Goal: Task Accomplishment & Management: Use online tool/utility

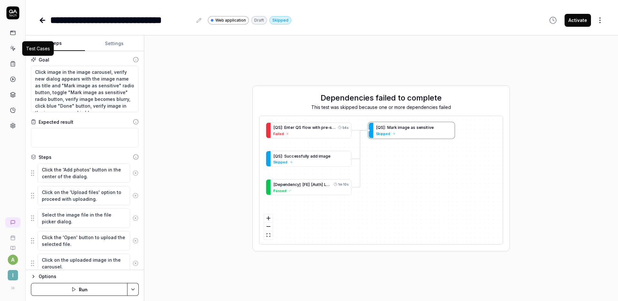
click at [14, 49] on icon at bounding box center [13, 49] width 3 height 3
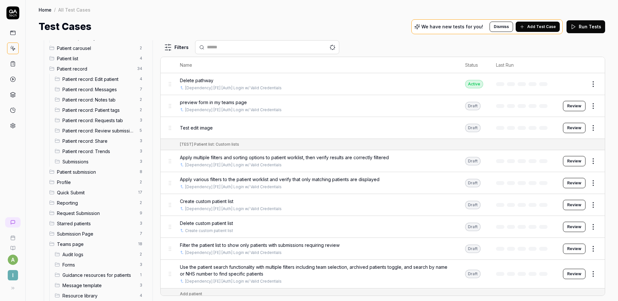
scroll to position [238, 0]
click at [81, 158] on span "Submissions" at bounding box center [98, 160] width 73 height 7
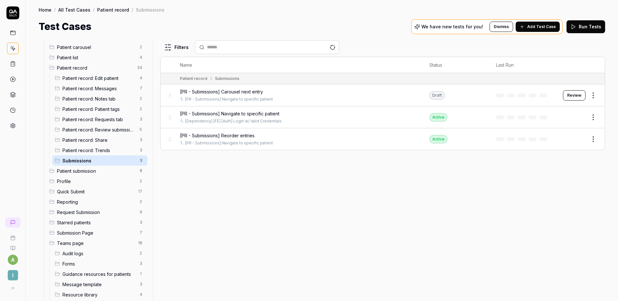
click at [80, 169] on span "Patient submission" at bounding box center [96, 170] width 79 height 7
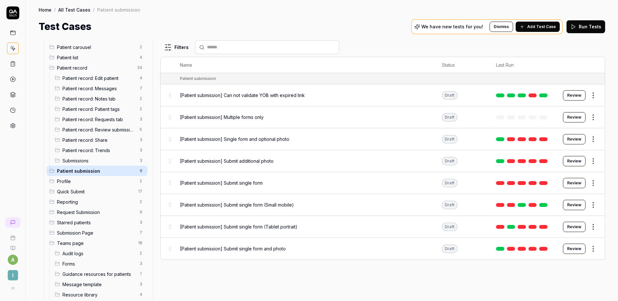
click at [487, 249] on td "Draft" at bounding box center [462, 248] width 54 height 22
click at [272, 247] on span "[Patient submission] Submit single form and photo" at bounding box center [233, 248] width 106 height 7
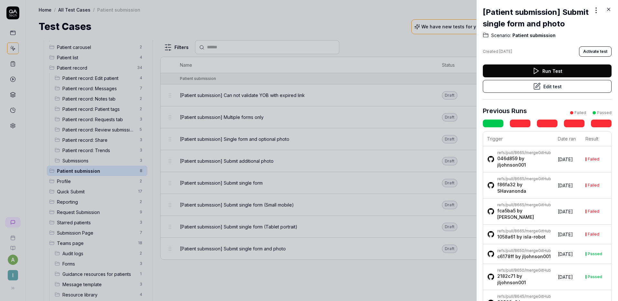
click at [546, 93] on button "Edit test" at bounding box center [547, 86] width 129 height 13
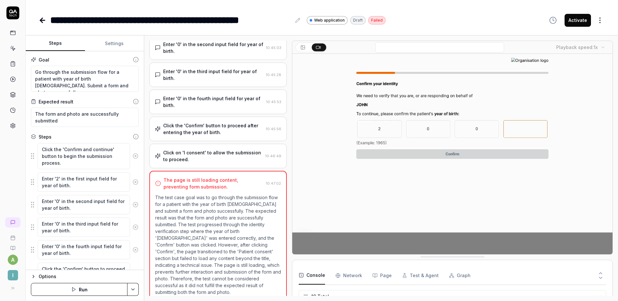
scroll to position [291, 0]
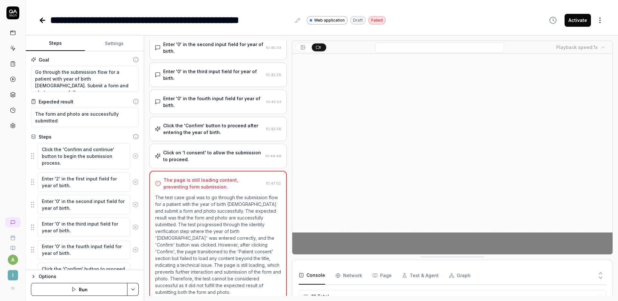
click at [121, 44] on button "Settings" at bounding box center [114, 43] width 59 height 15
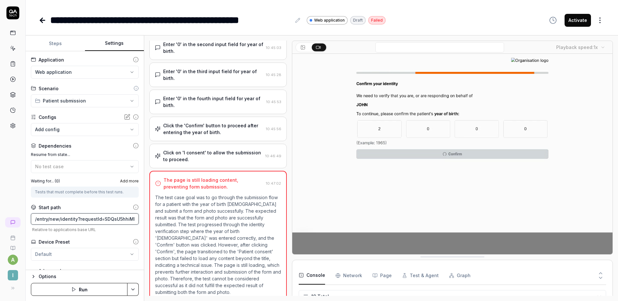
click at [75, 217] on input "/entry/new/identity?requestId=SDQsU5hhiMIN19Mz28fB" at bounding box center [85, 218] width 108 height 11
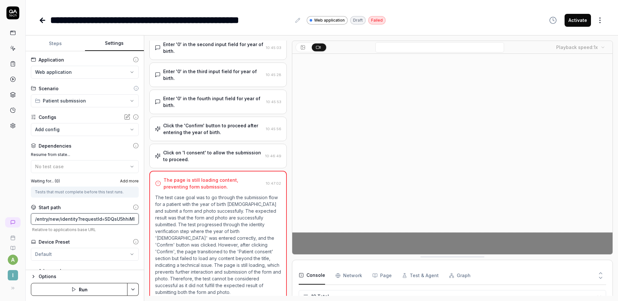
click at [75, 217] on input "/entry/new/identity?requestId=SDQsU5hhiMIN19Mz28fB" at bounding box center [85, 218] width 108 height 11
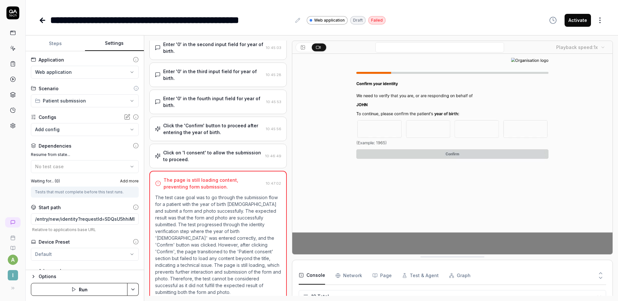
click at [62, 43] on button "Steps" at bounding box center [55, 43] width 59 height 15
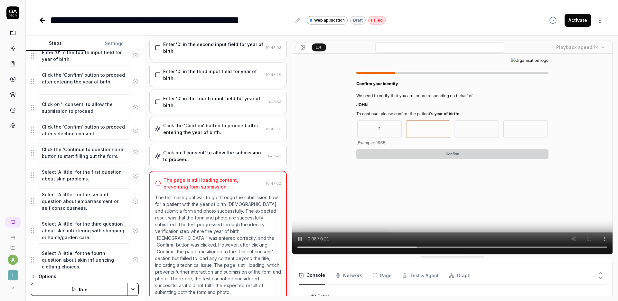
scroll to position [0, 0]
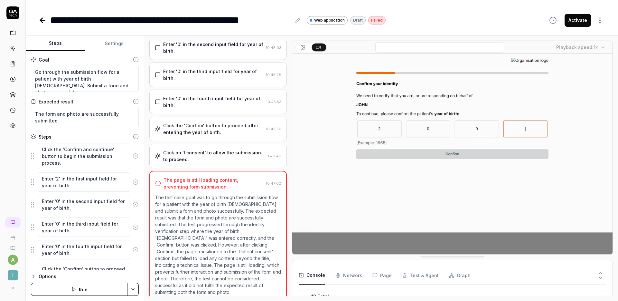
click at [123, 47] on button "Settings" at bounding box center [114, 43] width 59 height 15
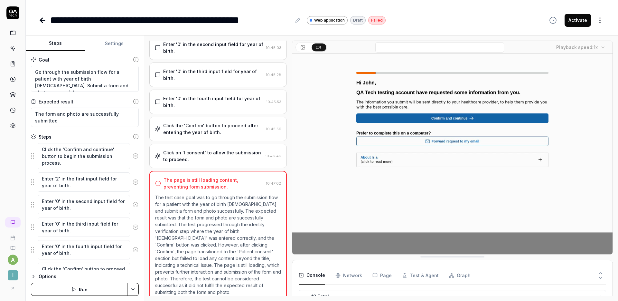
type textarea "*"
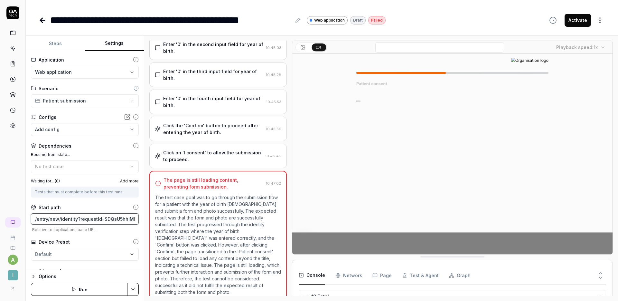
click at [76, 218] on input "/entry/new/identity?requestId=SDQsU5hhiMIN19Mz28fB" at bounding box center [85, 218] width 108 height 11
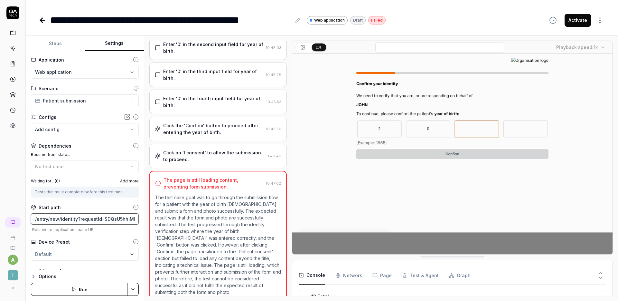
click at [76, 218] on input "/entry/new/identity?requestId=SDQsU5hhiMIN19Mz28fB" at bounding box center [85, 218] width 108 height 11
